Goal: Check status: Check status

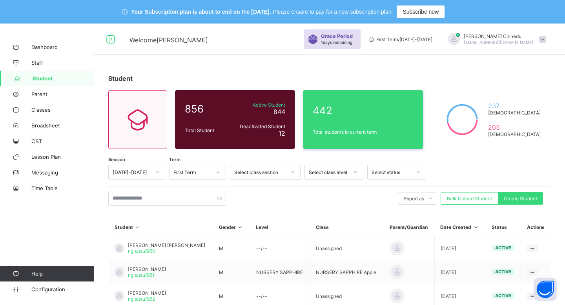
click at [202, 171] on div "First Term" at bounding box center [192, 172] width 38 height 6
click at [185, 214] on div "First Term" at bounding box center [197, 213] width 56 height 12
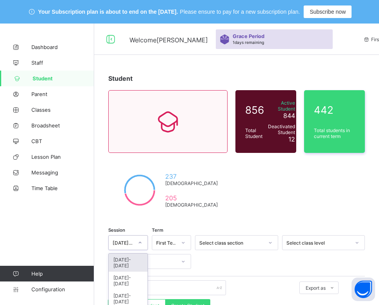
click at [133, 237] on div at bounding box center [139, 242] width 13 height 13
click at [131, 272] on div "[DATE]-[DATE]" at bounding box center [128, 281] width 39 height 18
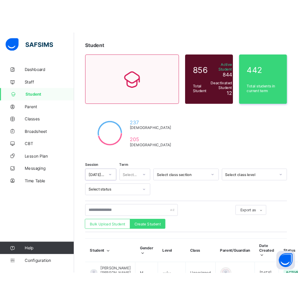
scroll to position [64, 0]
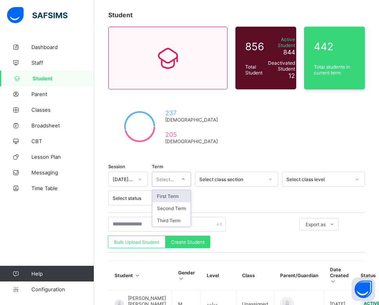
click at [178, 176] on div at bounding box center [182, 179] width 13 height 13
click at [169, 223] on div "Third Term" at bounding box center [171, 220] width 39 height 12
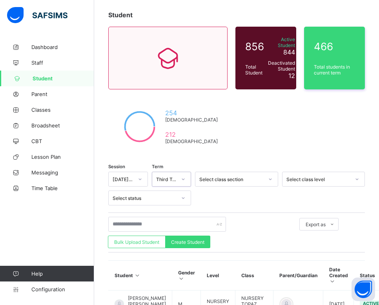
click at [138, 178] on icon at bounding box center [140, 179] width 5 height 8
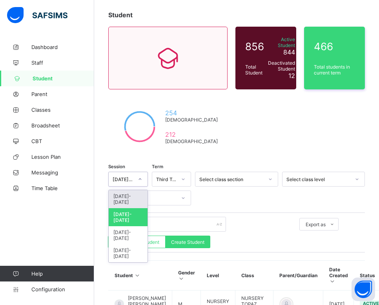
click at [136, 194] on div "[DATE]-[DATE]" at bounding box center [128, 199] width 39 height 18
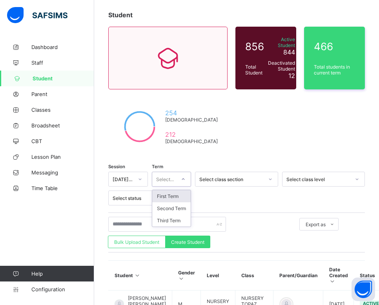
click at [169, 180] on div "Select..." at bounding box center [165, 179] width 18 height 15
click at [172, 195] on div "First Term" at bounding box center [171, 196] width 39 height 12
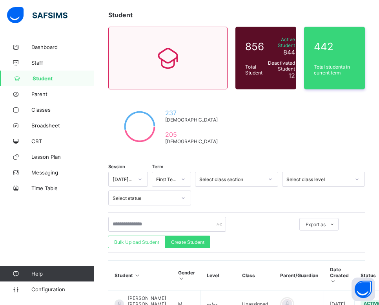
click at [378, 176] on div "Student 856 Total Student Active Student 844 Deactivated Student 12 442 Total s…" at bounding box center [236, 295] width 285 height 592
